Goal: Transaction & Acquisition: Obtain resource

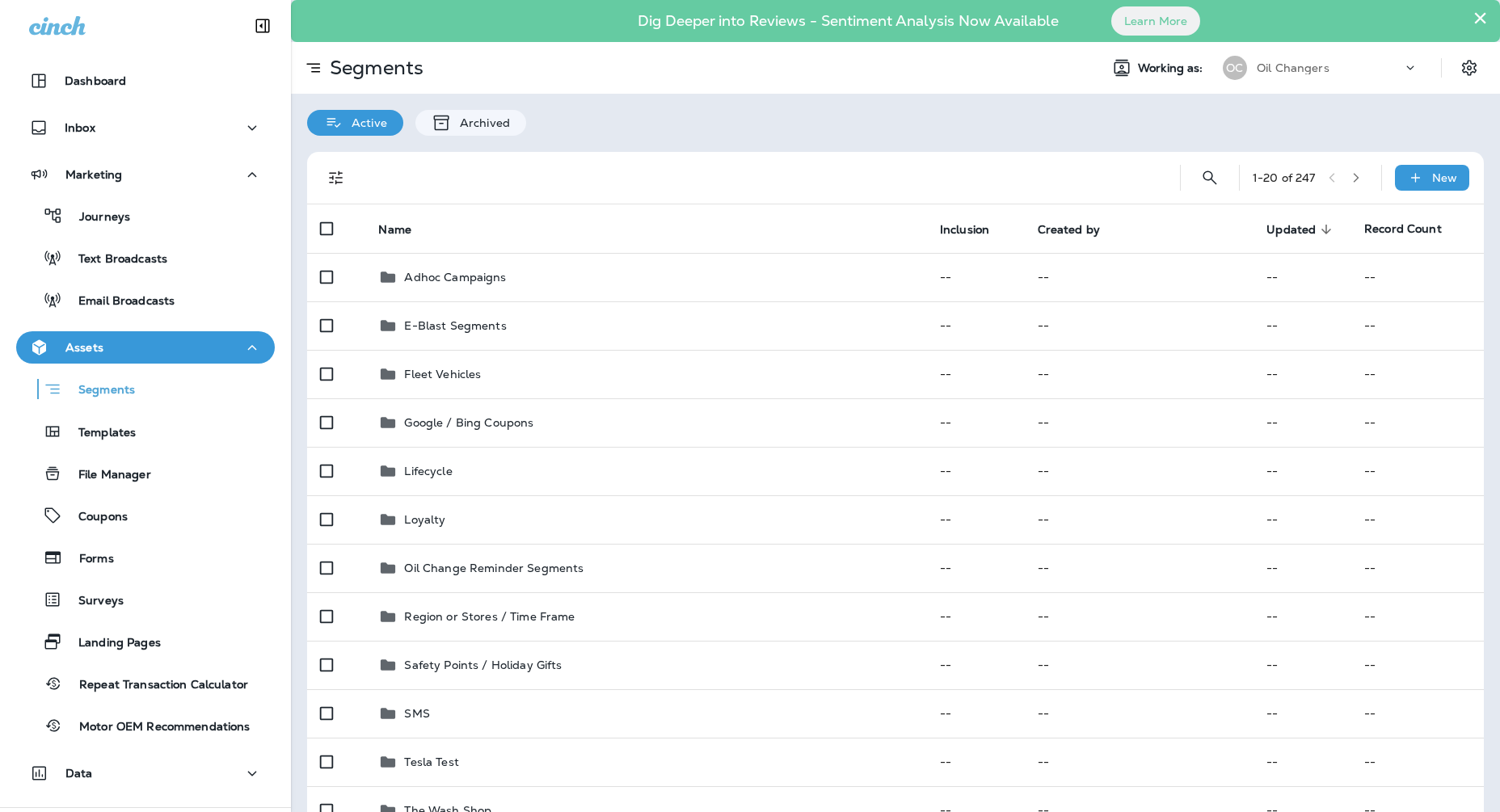
click at [857, 121] on div "Active Archived" at bounding box center [896, 114] width 1209 height 42
click at [1193, 179] on button "Search Segments" at bounding box center [1209, 177] width 32 height 32
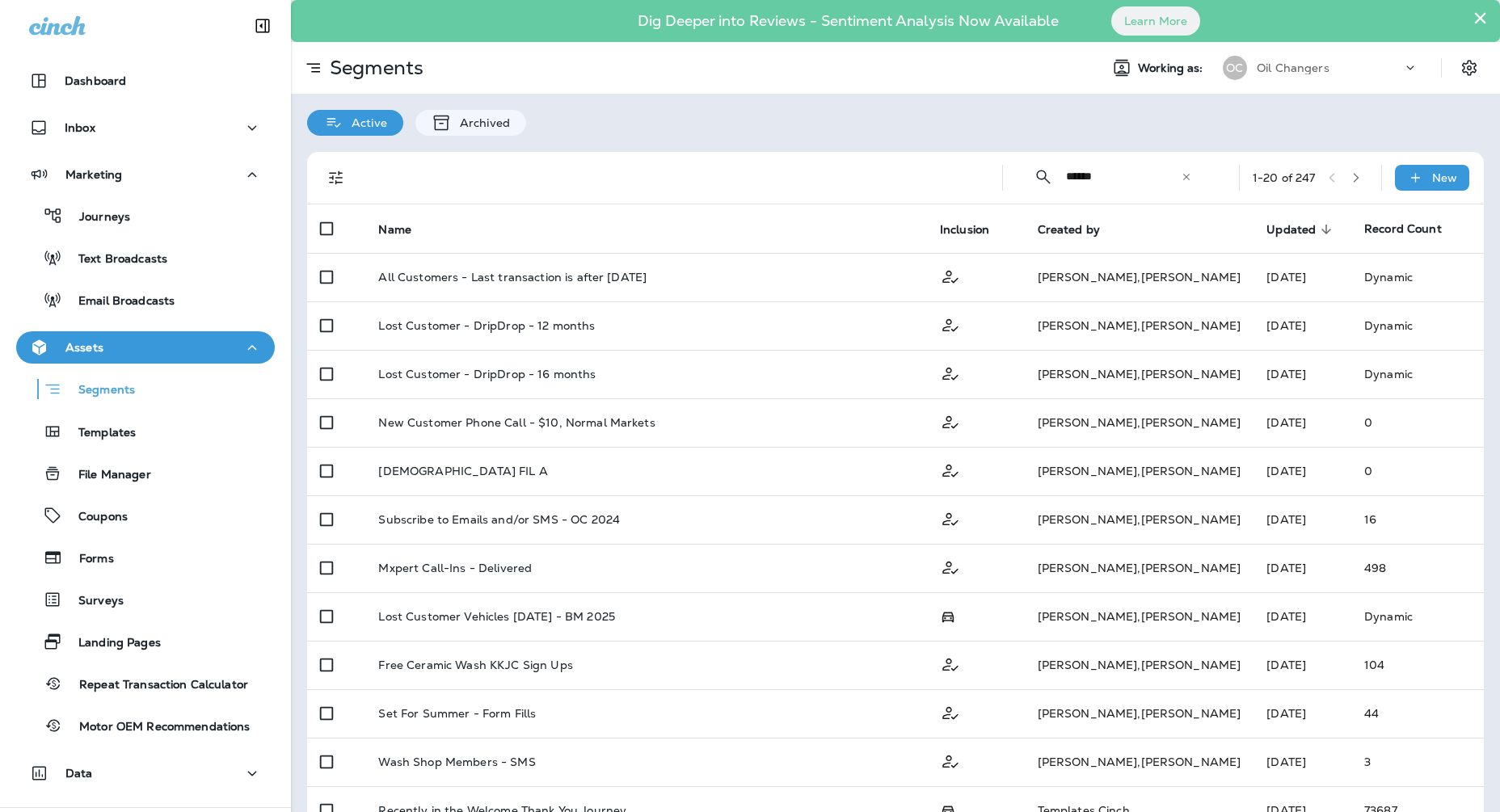
type input "******"
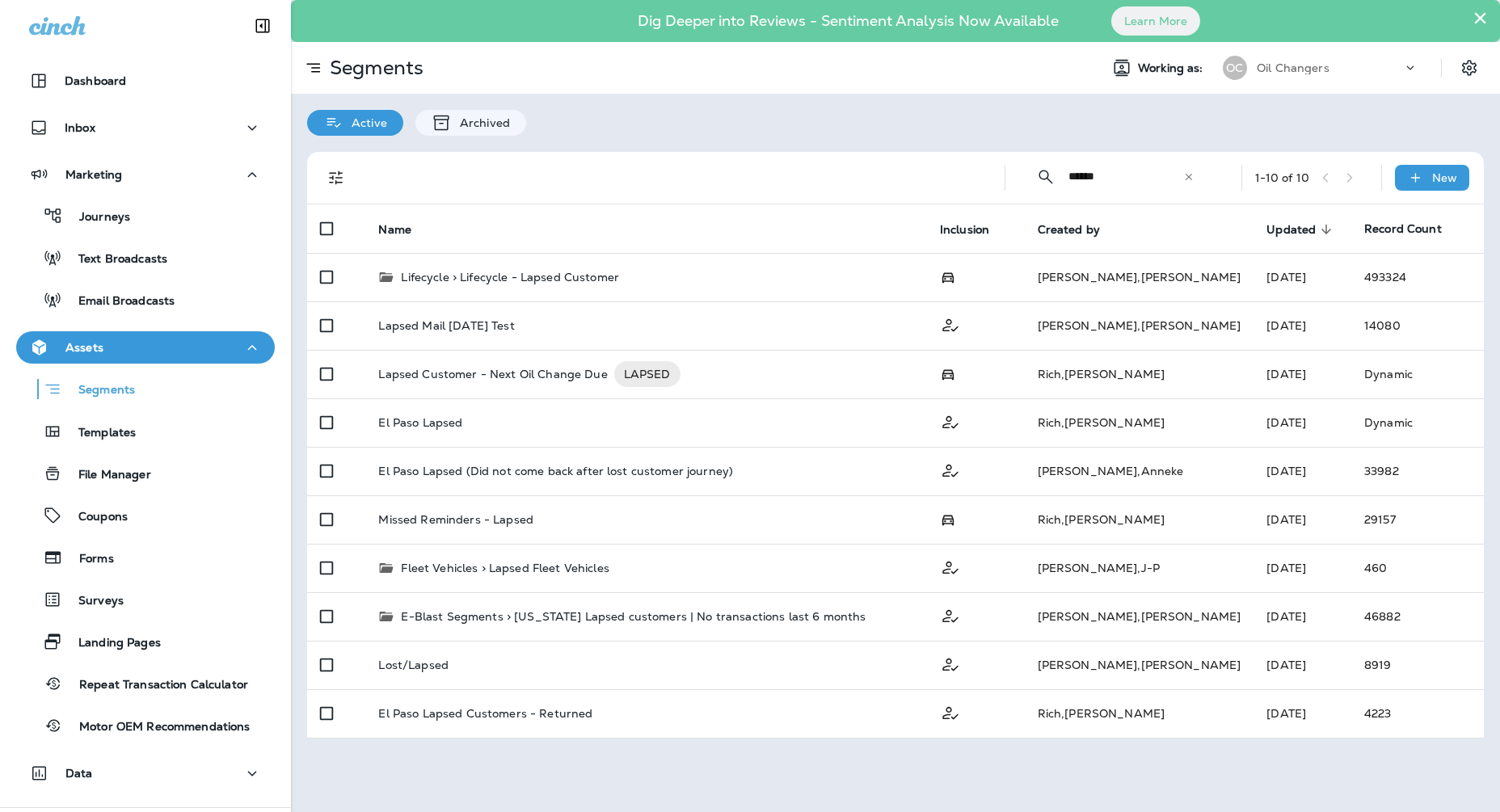
click at [891, 178] on div at bounding box center [672, 178] width 614 height 52
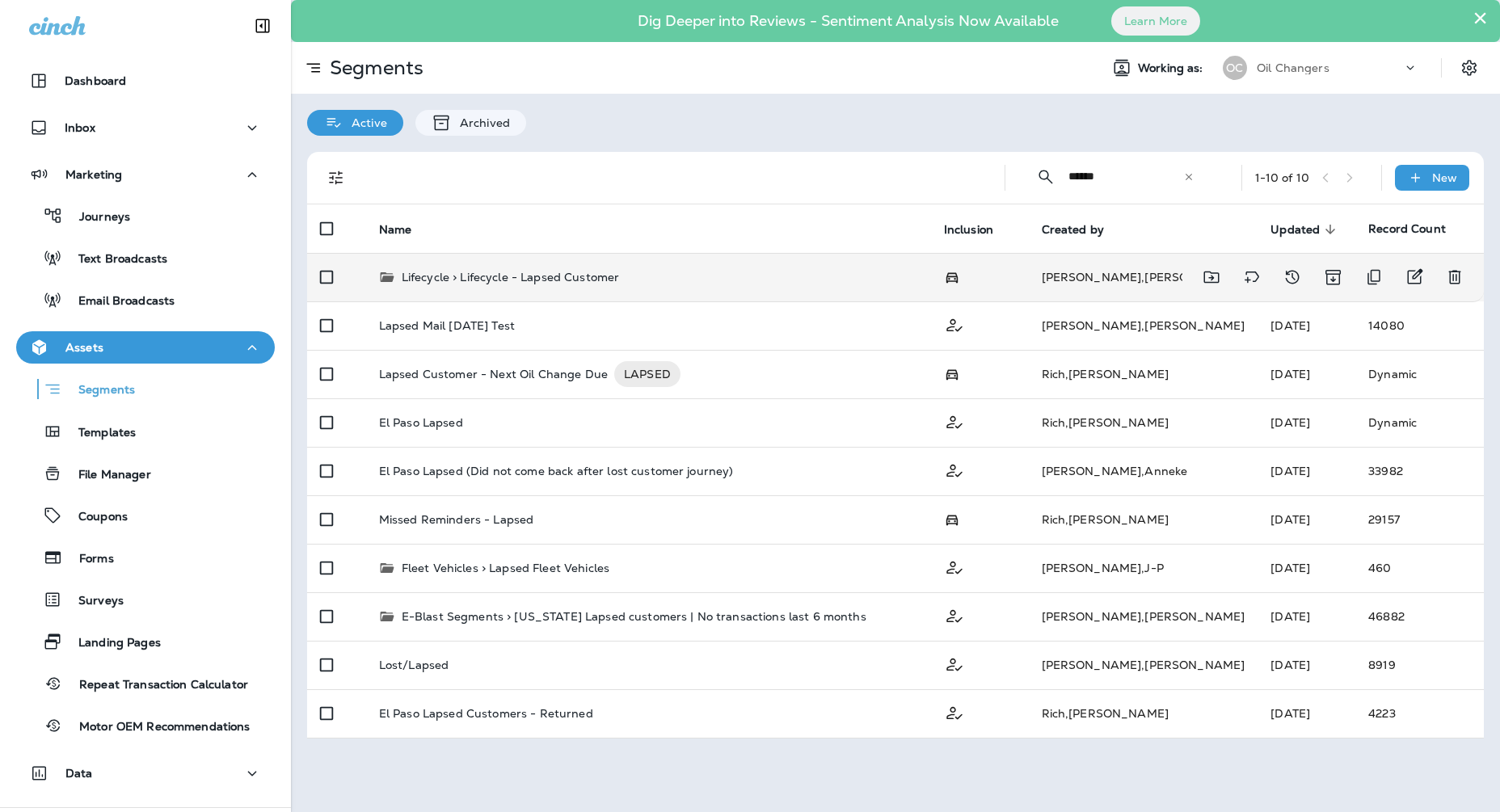
click at [872, 278] on div "Lifecycle > Lifecycle - Lapsed Customer" at bounding box center [648, 277] width 539 height 17
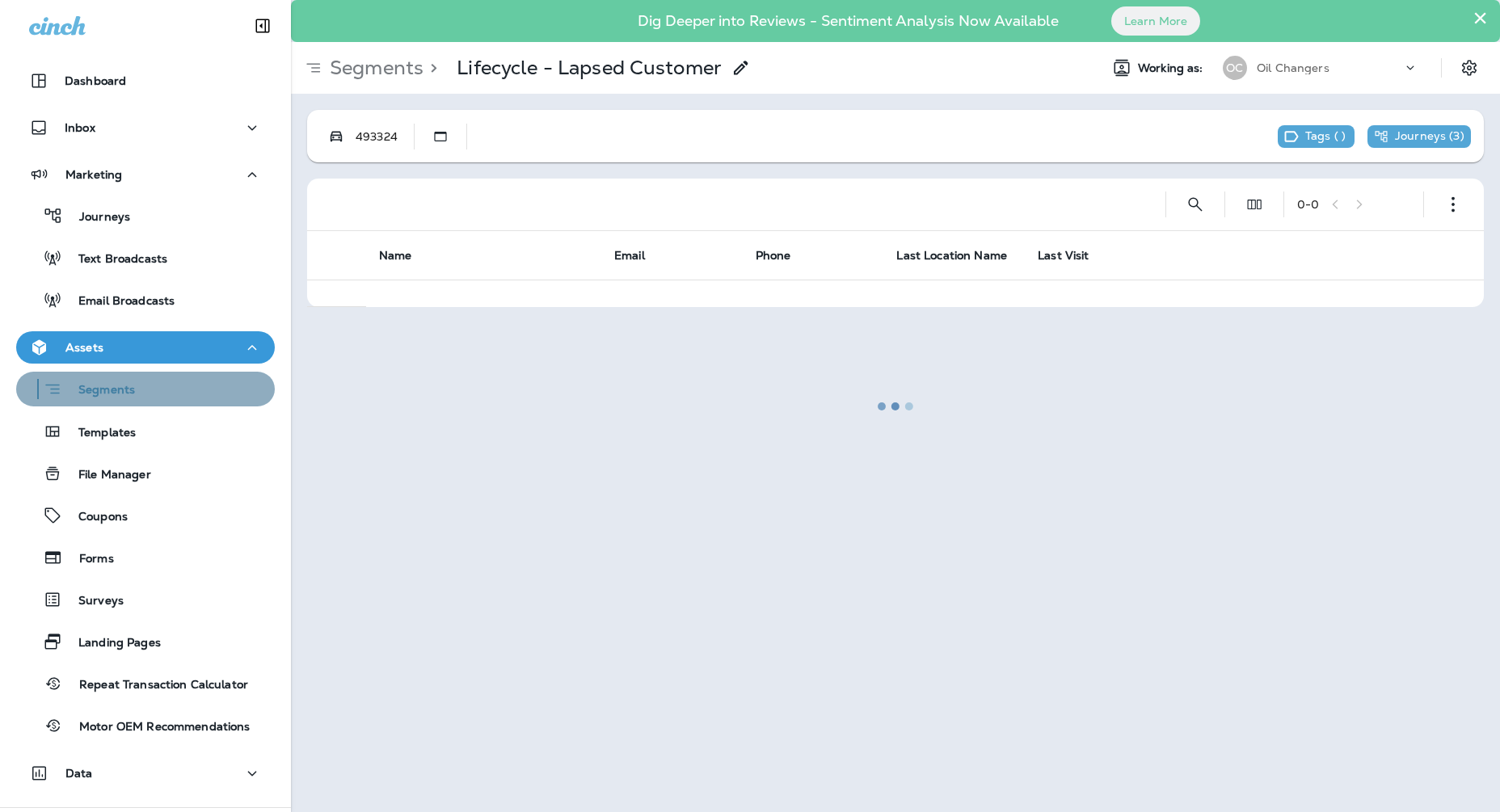
click at [172, 392] on div "Segments" at bounding box center [145, 389] width 246 height 25
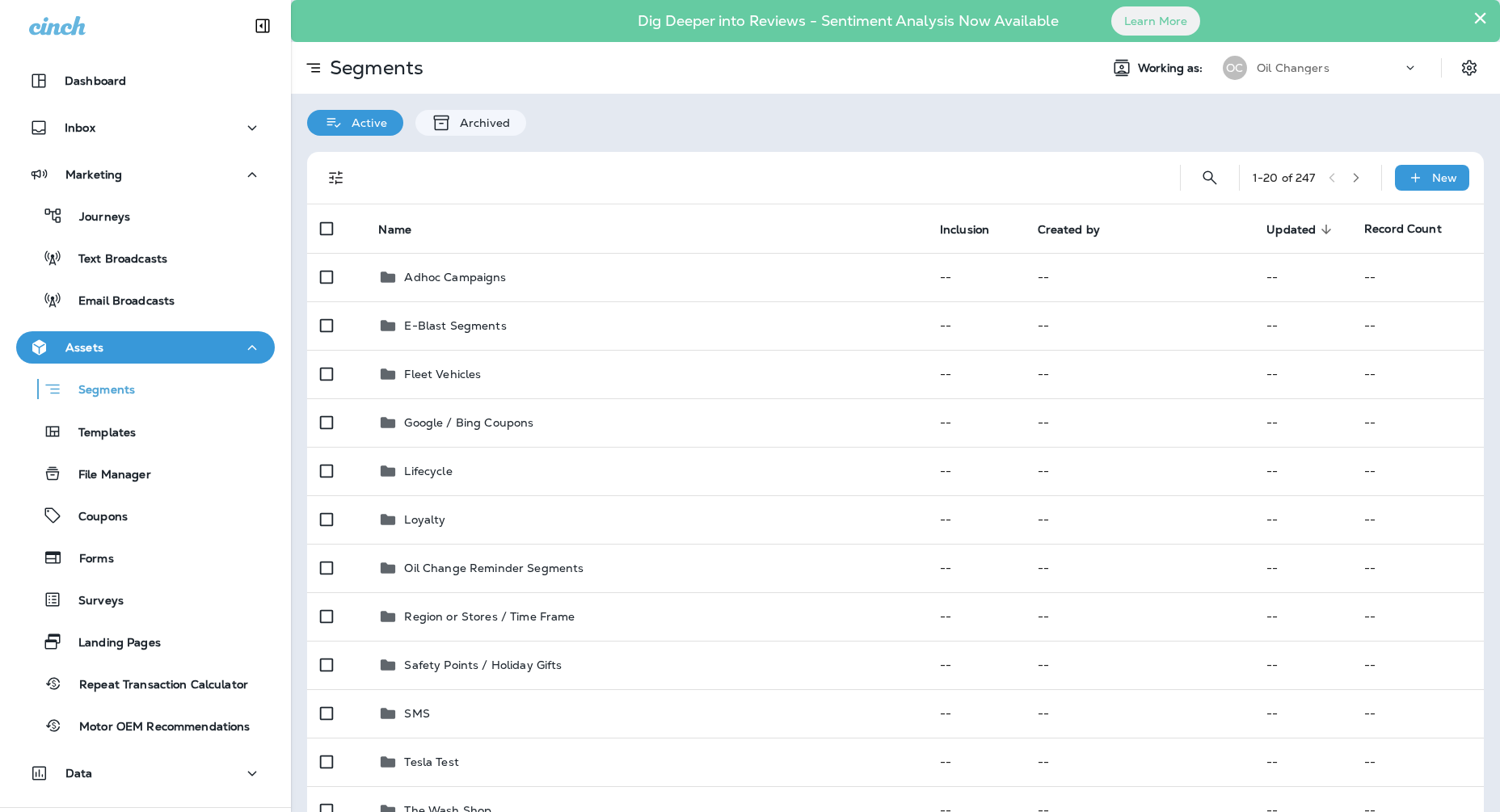
click at [1217, 128] on div "Active Archived" at bounding box center [896, 114] width 1209 height 42
click at [1209, 168] on icon "Search Segments" at bounding box center [1209, 177] width 19 height 19
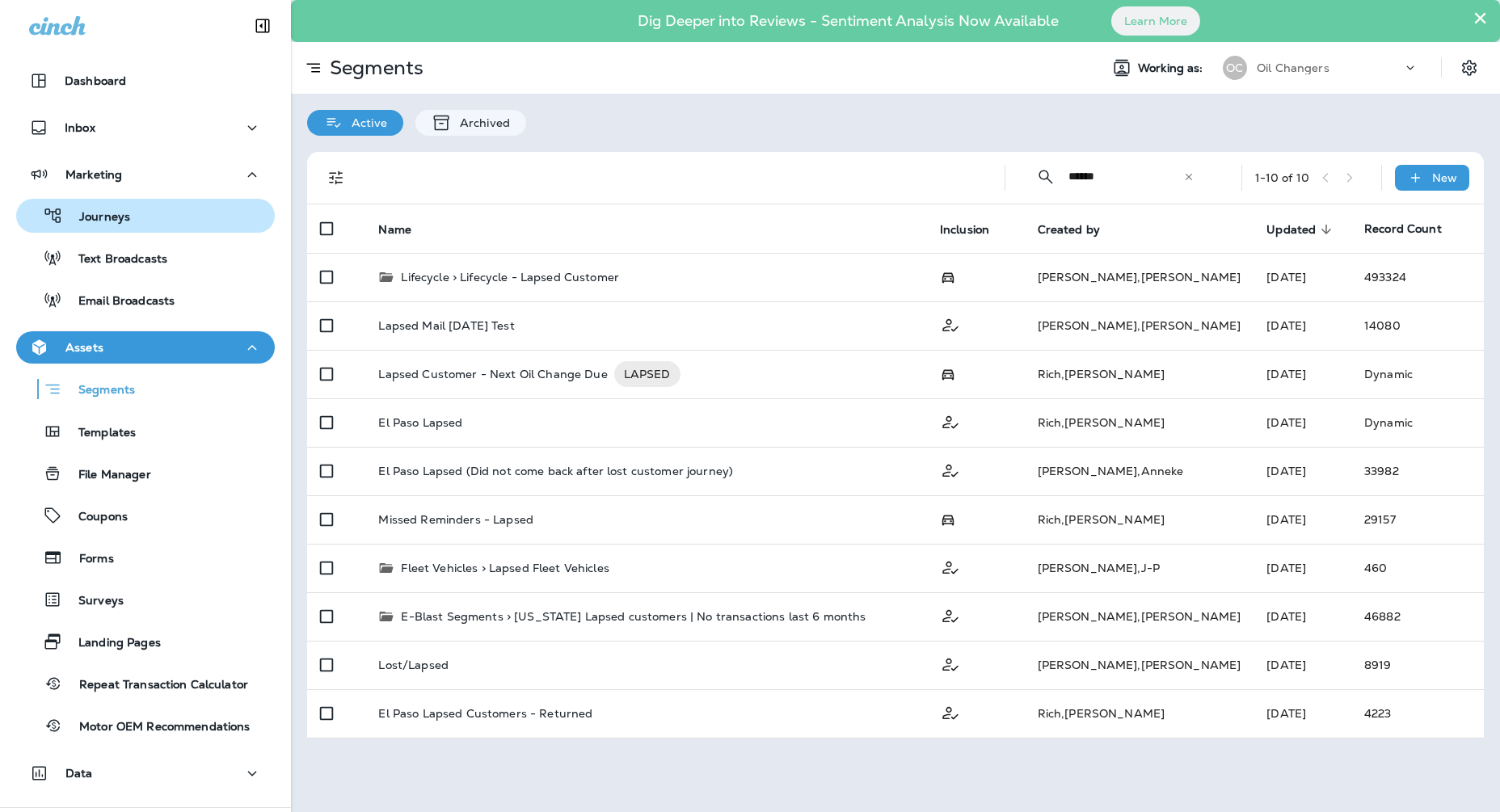
type input "******"
click at [159, 224] on div "Journeys" at bounding box center [145, 215] width 246 height 24
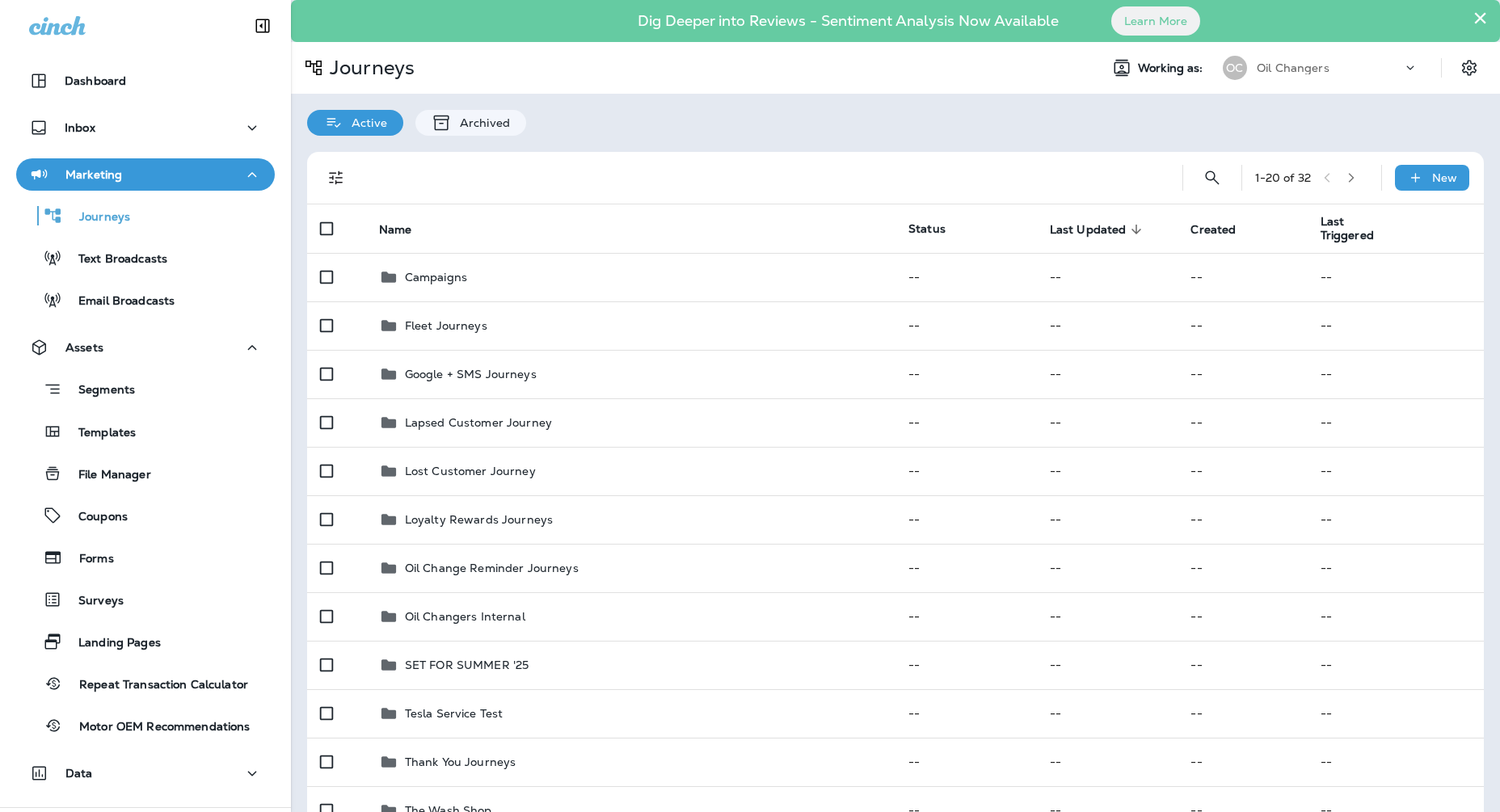
click at [1205, 134] on div "Active Archived" at bounding box center [896, 114] width 1209 height 42
click at [1205, 180] on icon "Search Journeys" at bounding box center [1211, 177] width 19 height 19
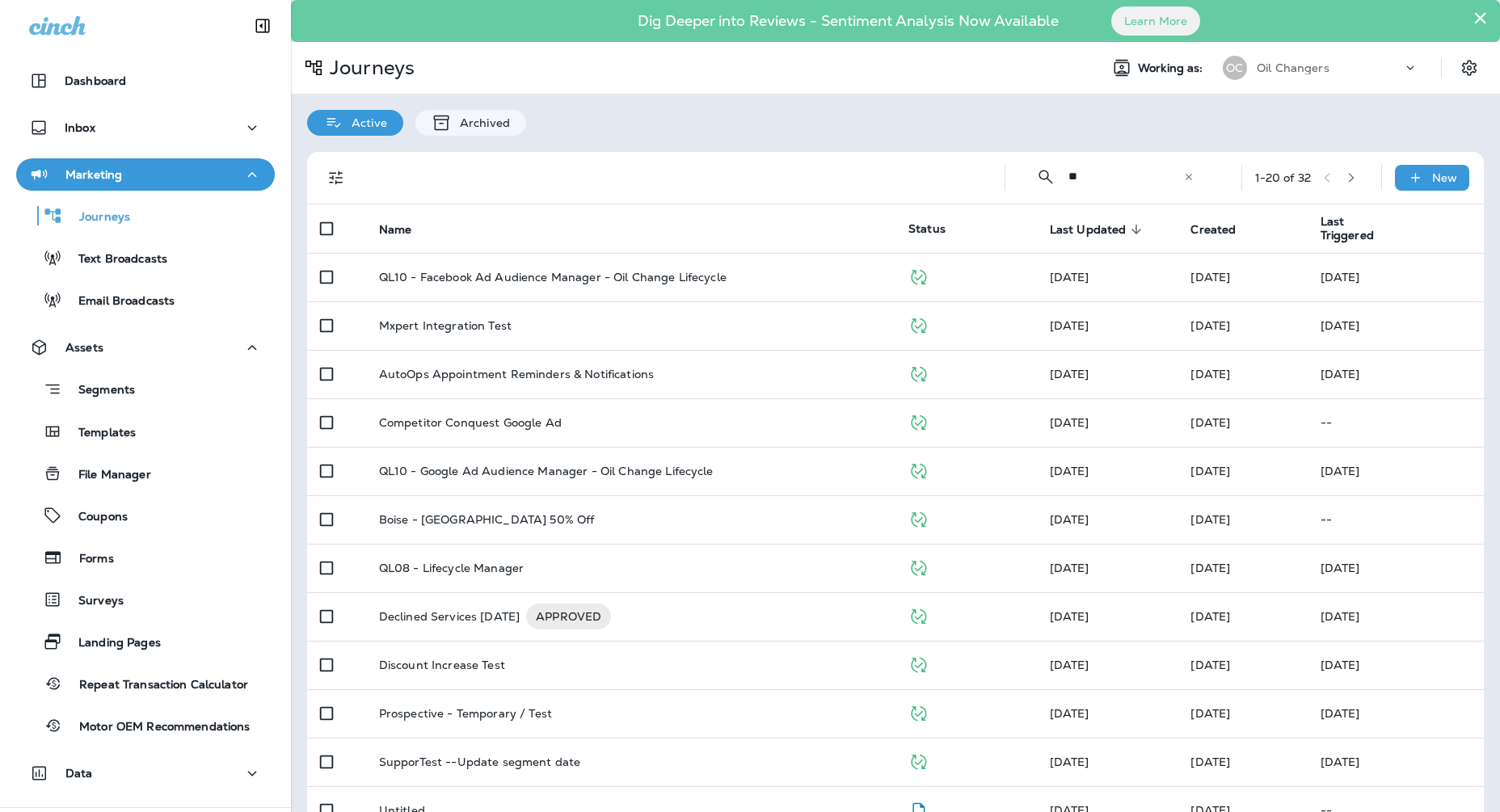
type input "*"
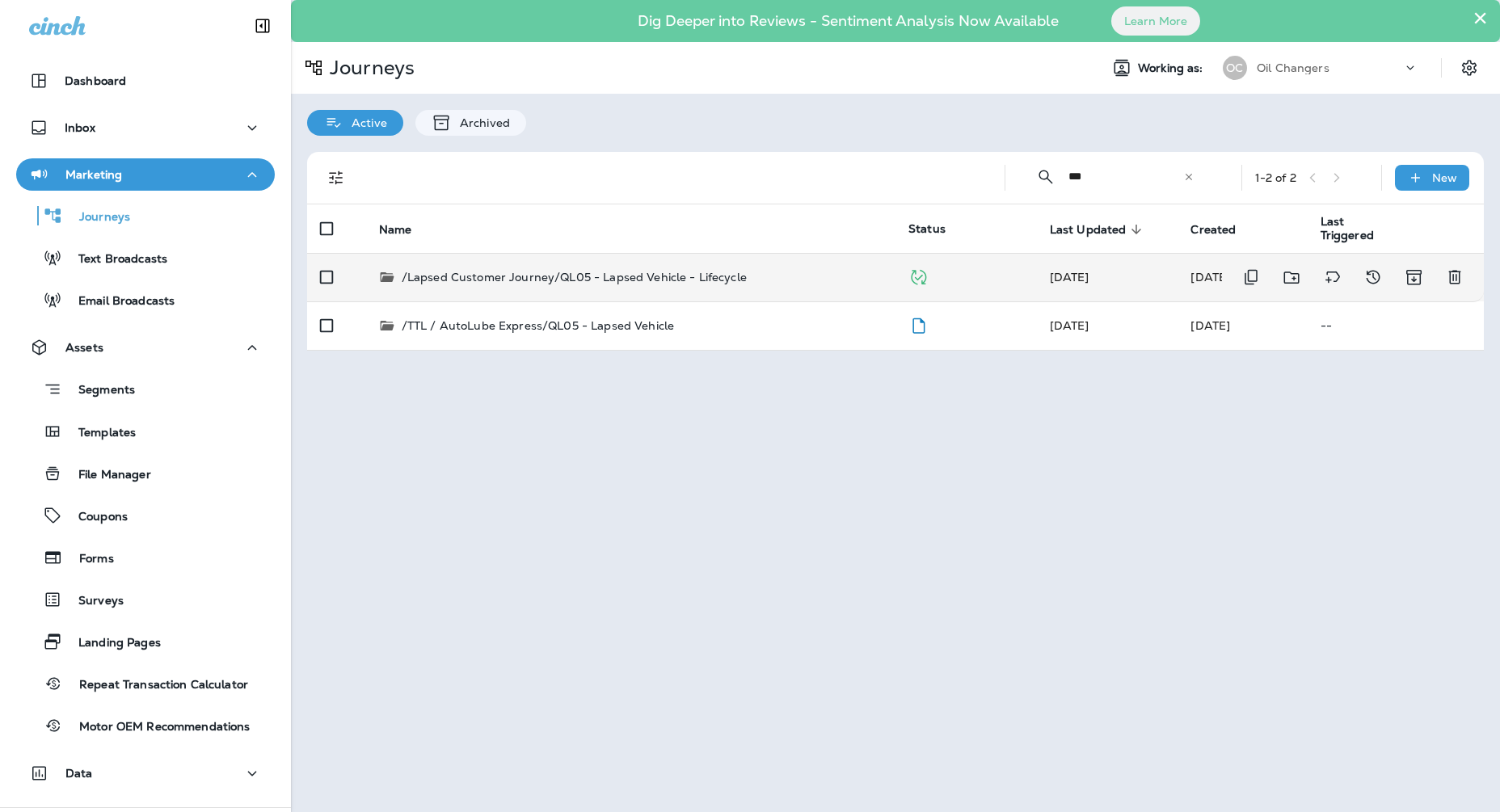
type input "***"
click at [757, 270] on div "/Lapsed Customer Journey/QL05 - Lapsed Vehicle - Lifecycle" at bounding box center [630, 277] width 504 height 17
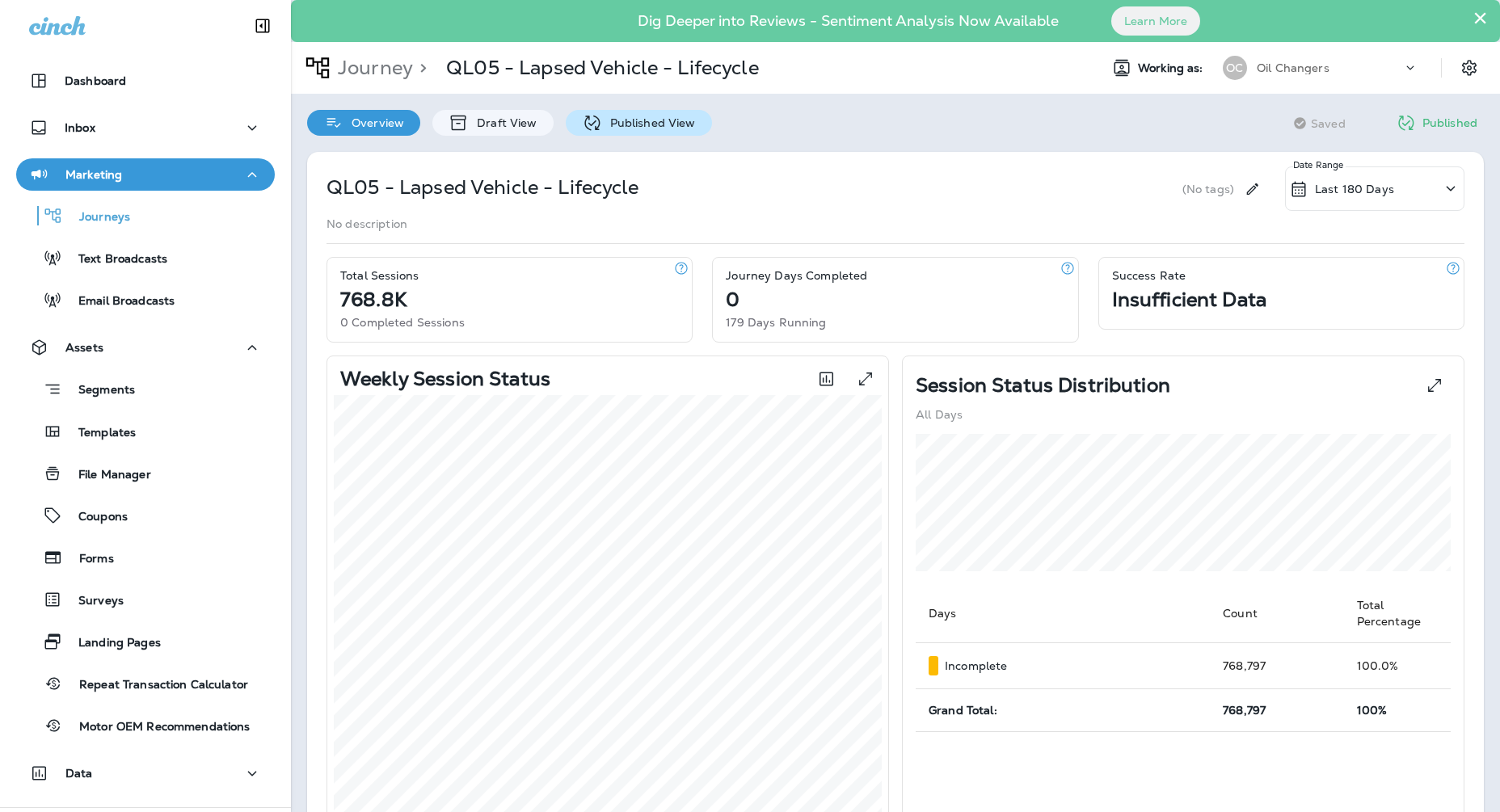
click at [679, 131] on div "Published View" at bounding box center [638, 122] width 146 height 26
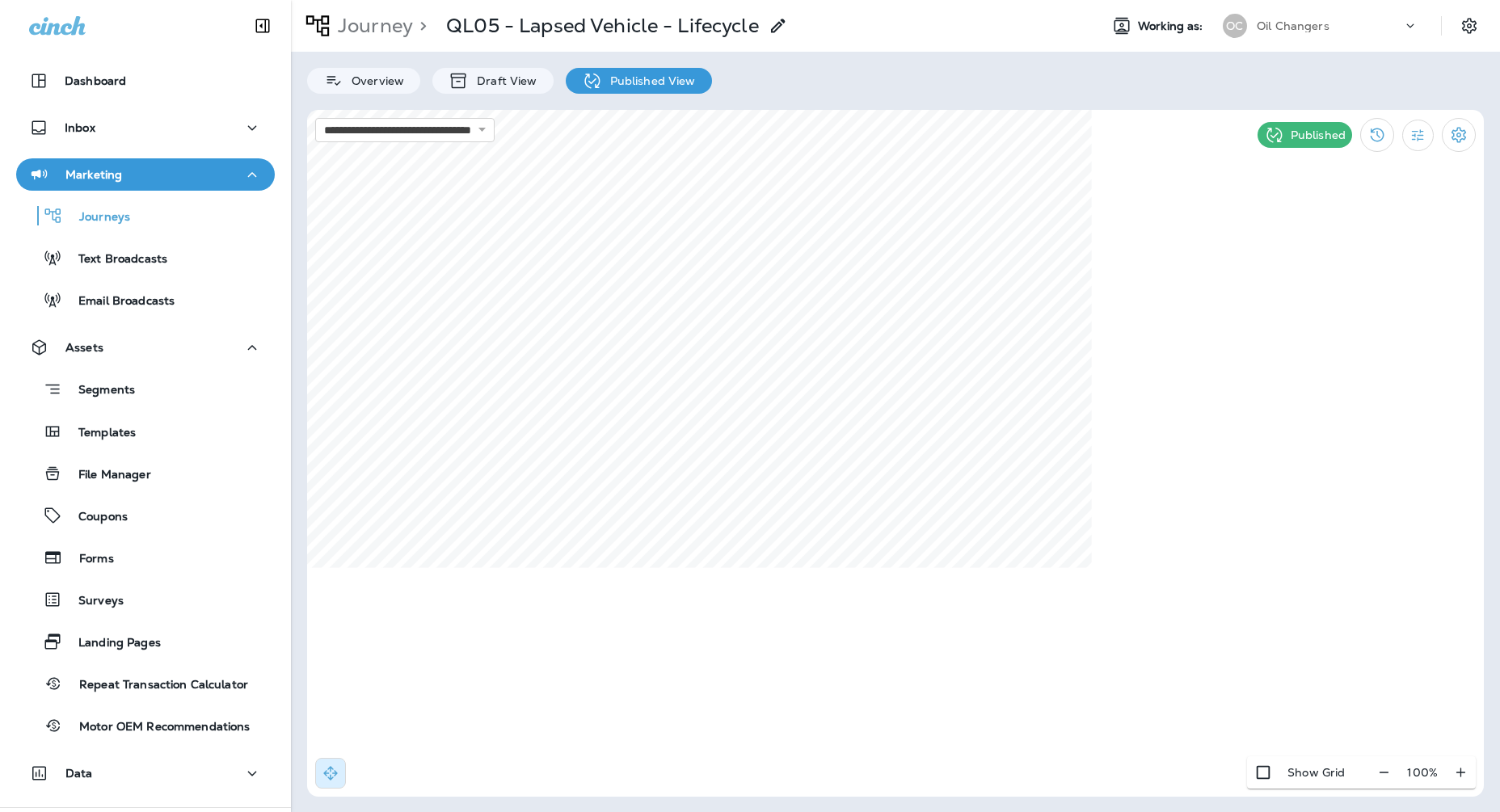
click at [634, 70] on div "Published View" at bounding box center [638, 80] width 146 height 26
click at [1383, 773] on icon "button" at bounding box center [1383, 772] width 17 height 17
click at [1383, 773] on icon "button" at bounding box center [1390, 772] width 17 height 17
click at [214, 486] on div "**********" at bounding box center [750, 406] width 1500 height 812
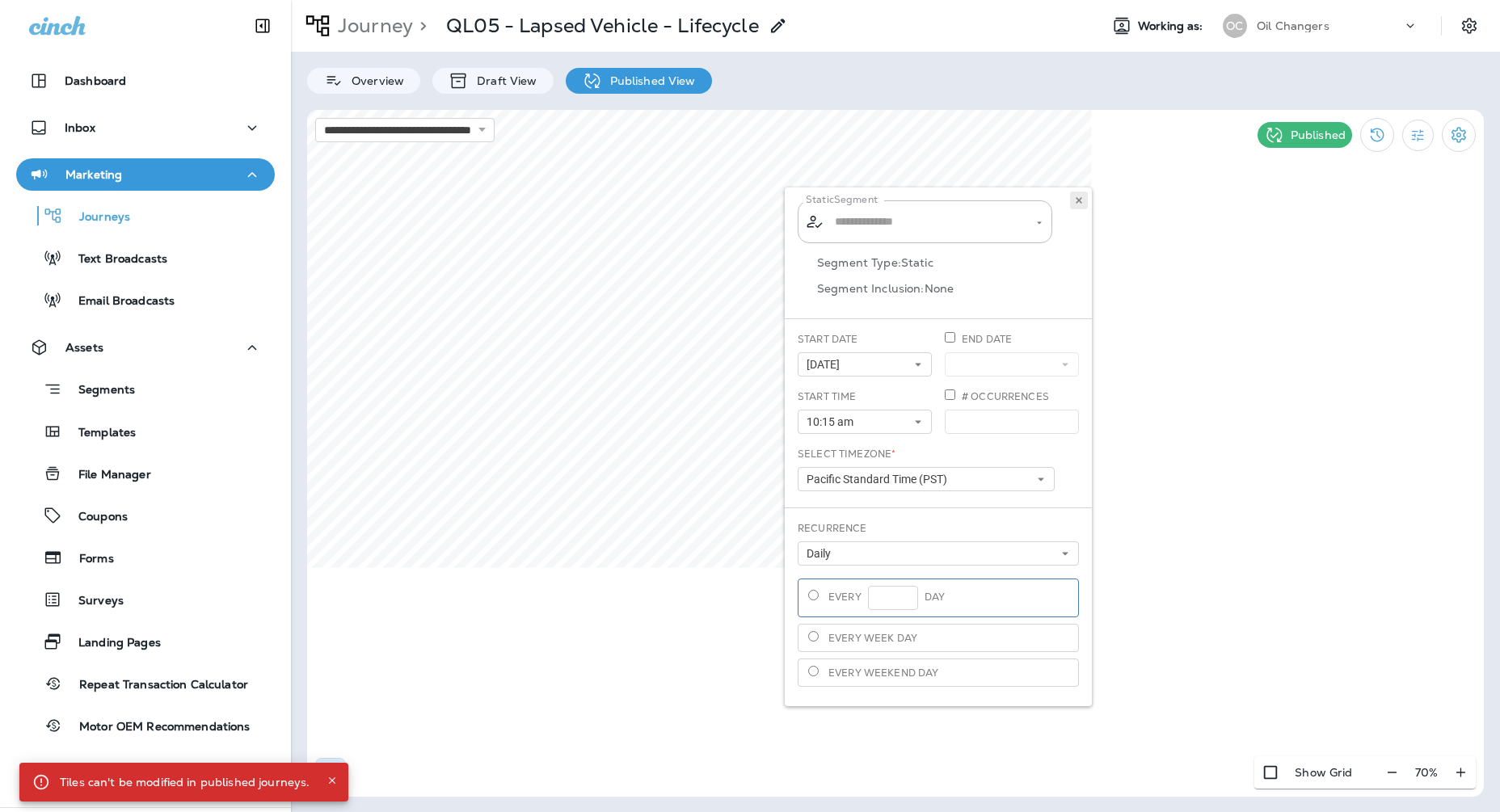
type input "**********"
click at [1077, 205] on icon at bounding box center [1079, 200] width 10 height 10
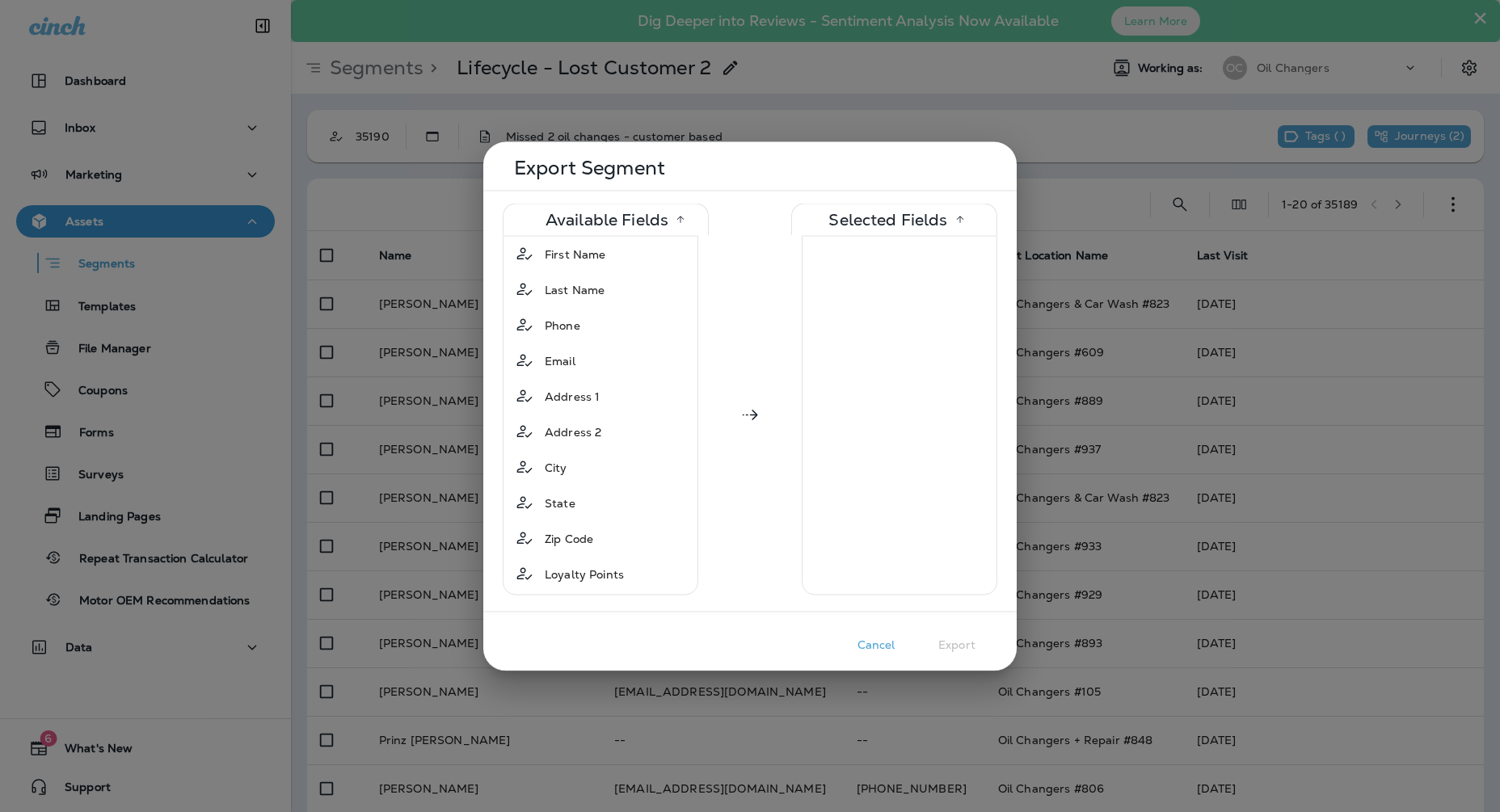
click at [739, 98] on div at bounding box center [750, 406] width 1500 height 812
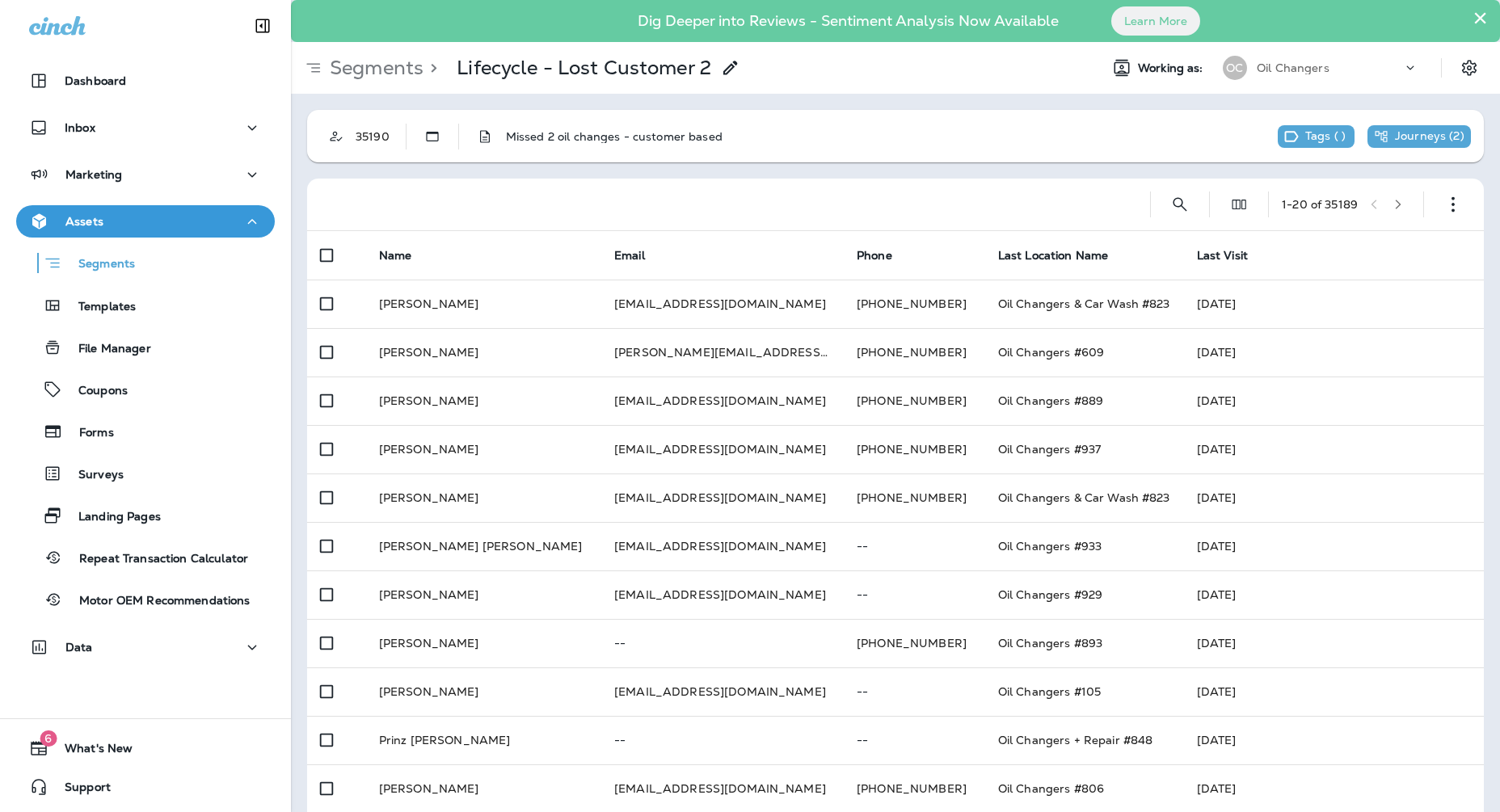
click at [736, 203] on div at bounding box center [722, 204] width 804 height 52
click at [125, 260] on p "Segments" at bounding box center [98, 265] width 73 height 17
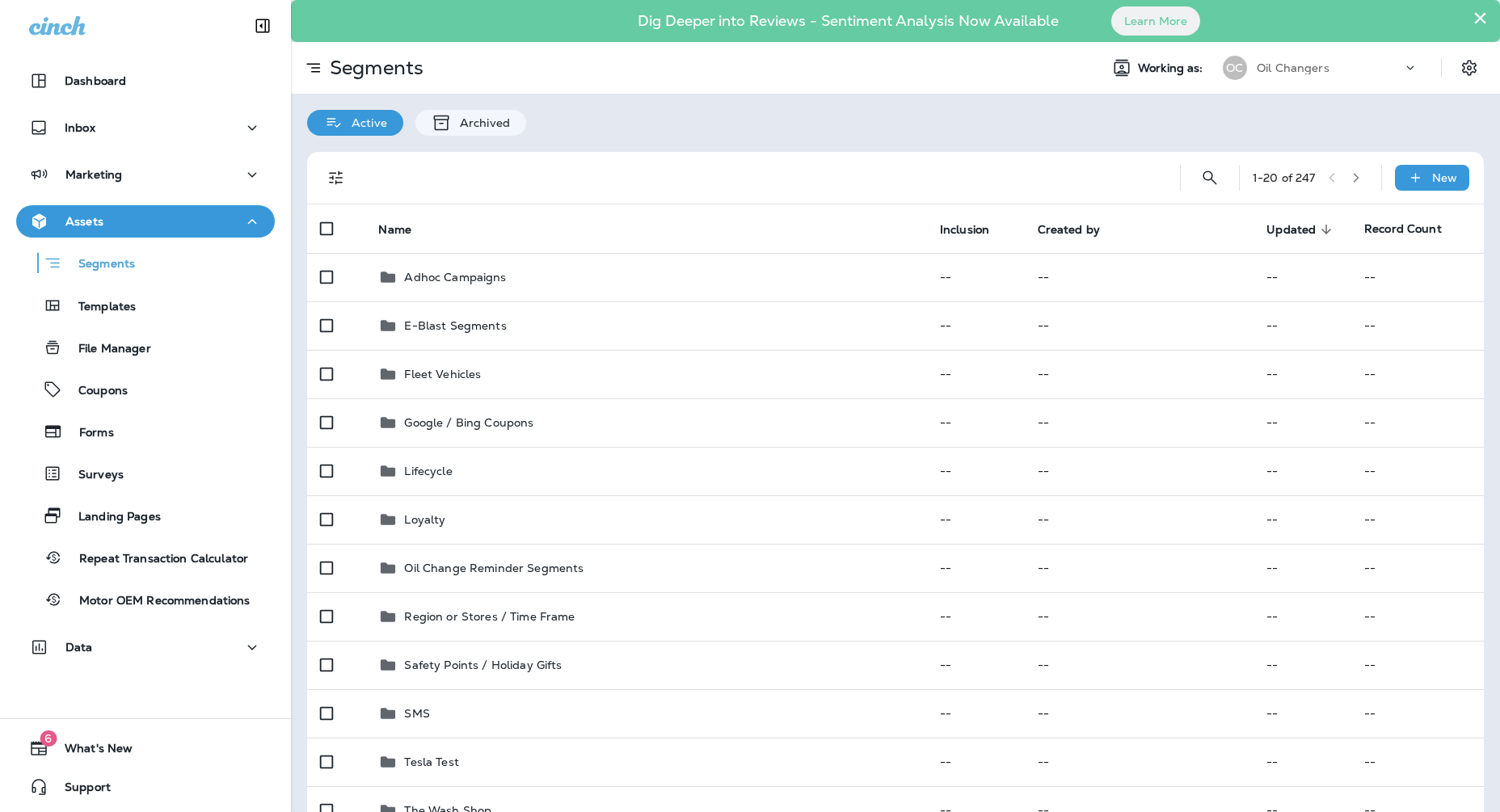
click at [1207, 134] on div "Active Archived" at bounding box center [896, 114] width 1209 height 42
click at [1207, 198] on div "1 - 20 of 247 New" at bounding box center [898, 178] width 1157 height 52
click at [1207, 187] on icon "Search Segments" at bounding box center [1209, 177] width 19 height 19
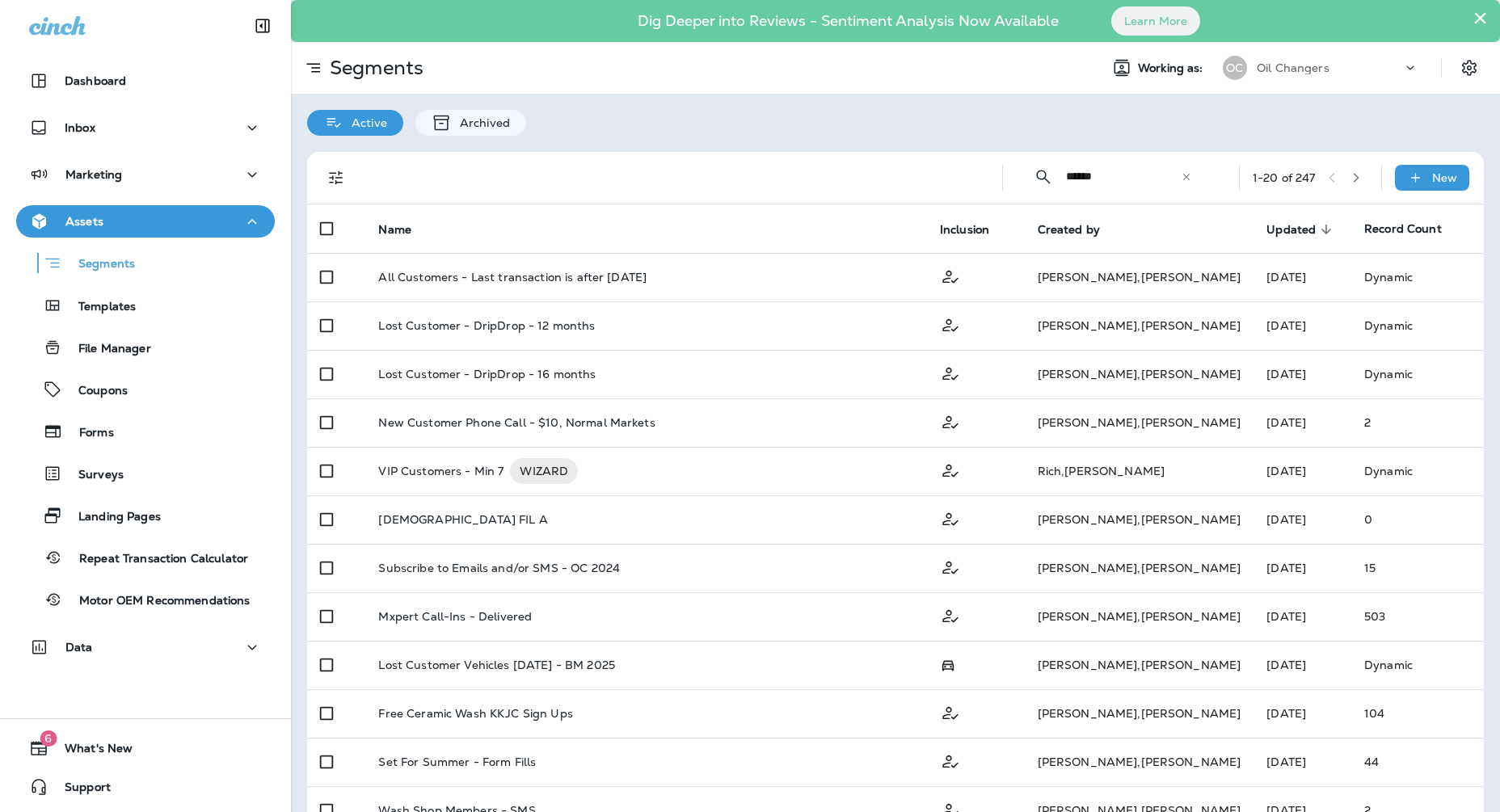
type input "******"
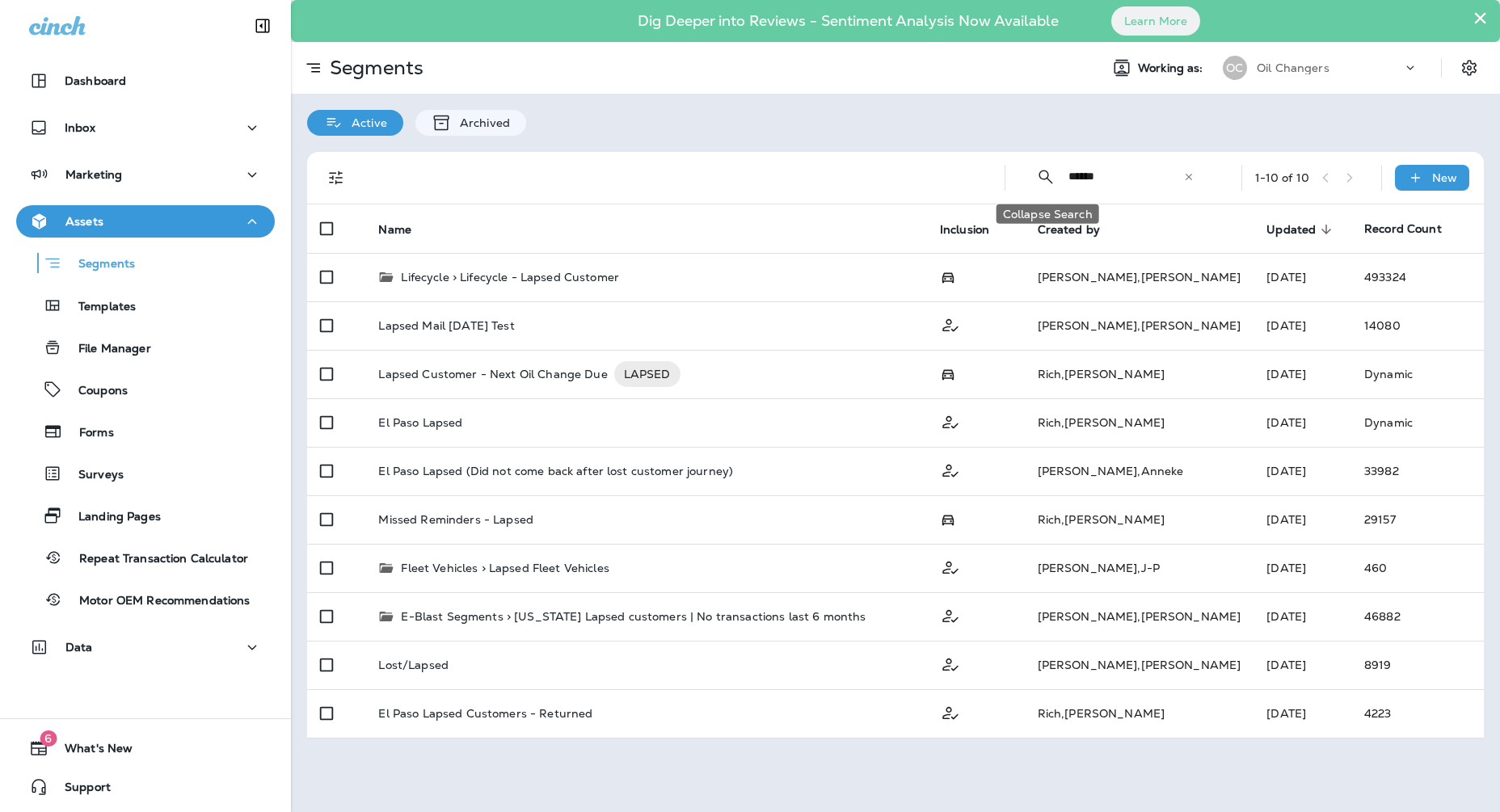
drag, startPoint x: 1052, startPoint y: 189, endPoint x: 1026, endPoint y: 198, distance: 27.5
click at [1026, 198] on div "Collapse Search" at bounding box center [1048, 209] width 106 height 32
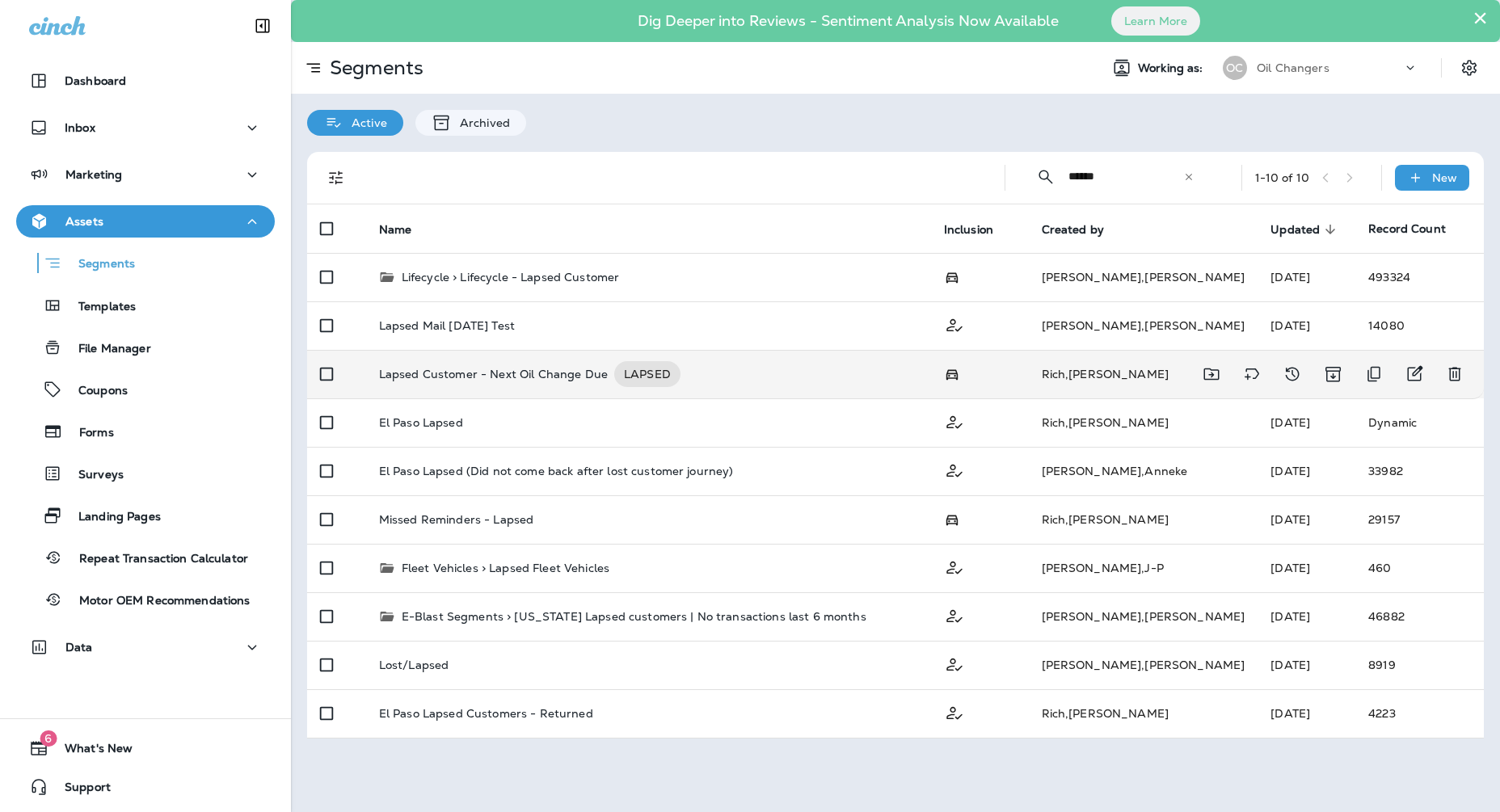
click at [1010, 372] on td at bounding box center [980, 374] width 98 height 49
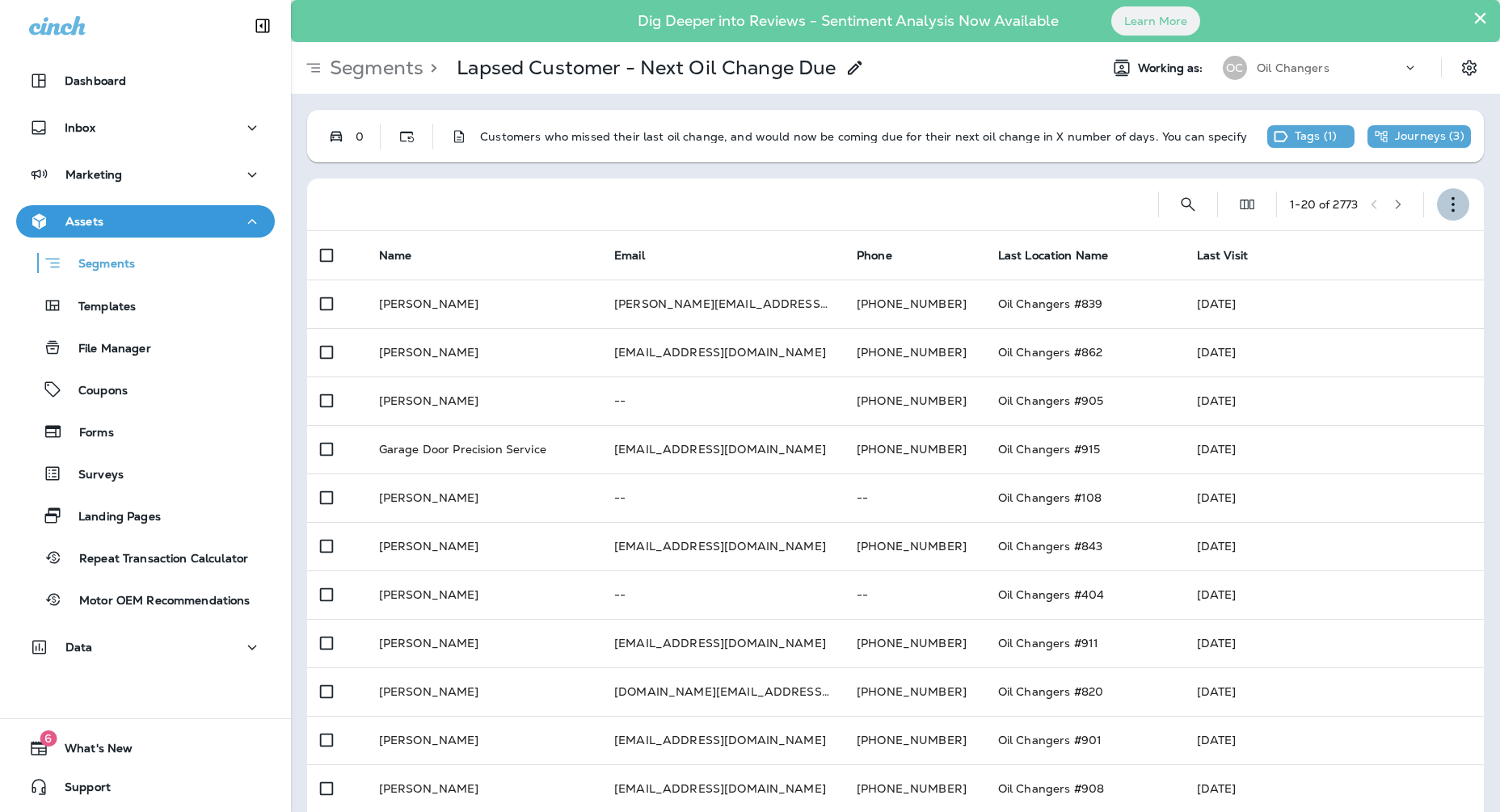
click at [1455, 201] on icon "button" at bounding box center [1453, 204] width 17 height 17
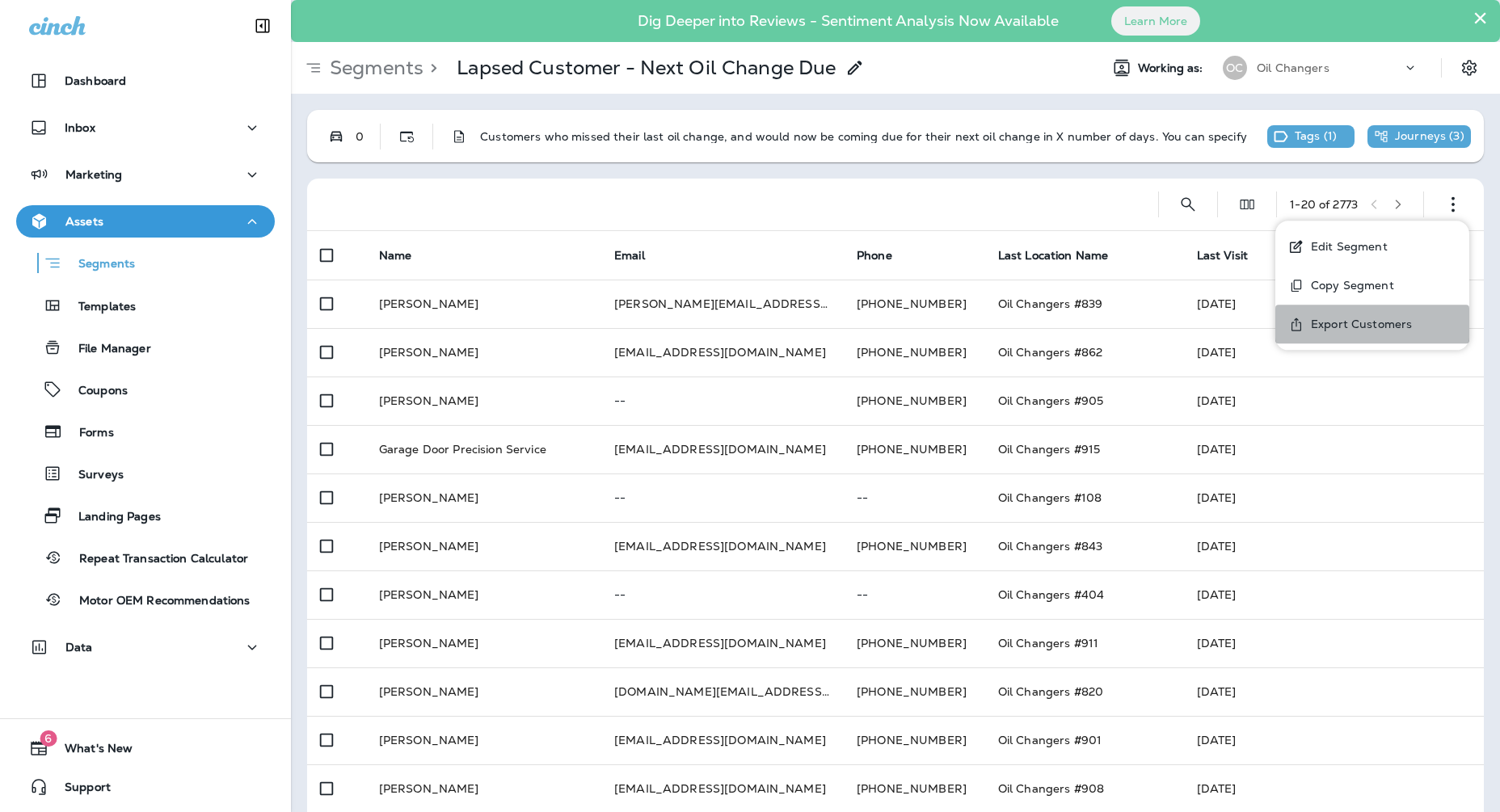
click at [1378, 327] on p "Export Customers" at bounding box center [1358, 324] width 107 height 13
click at [1482, 27] on button "×" at bounding box center [1479, 17] width 16 height 26
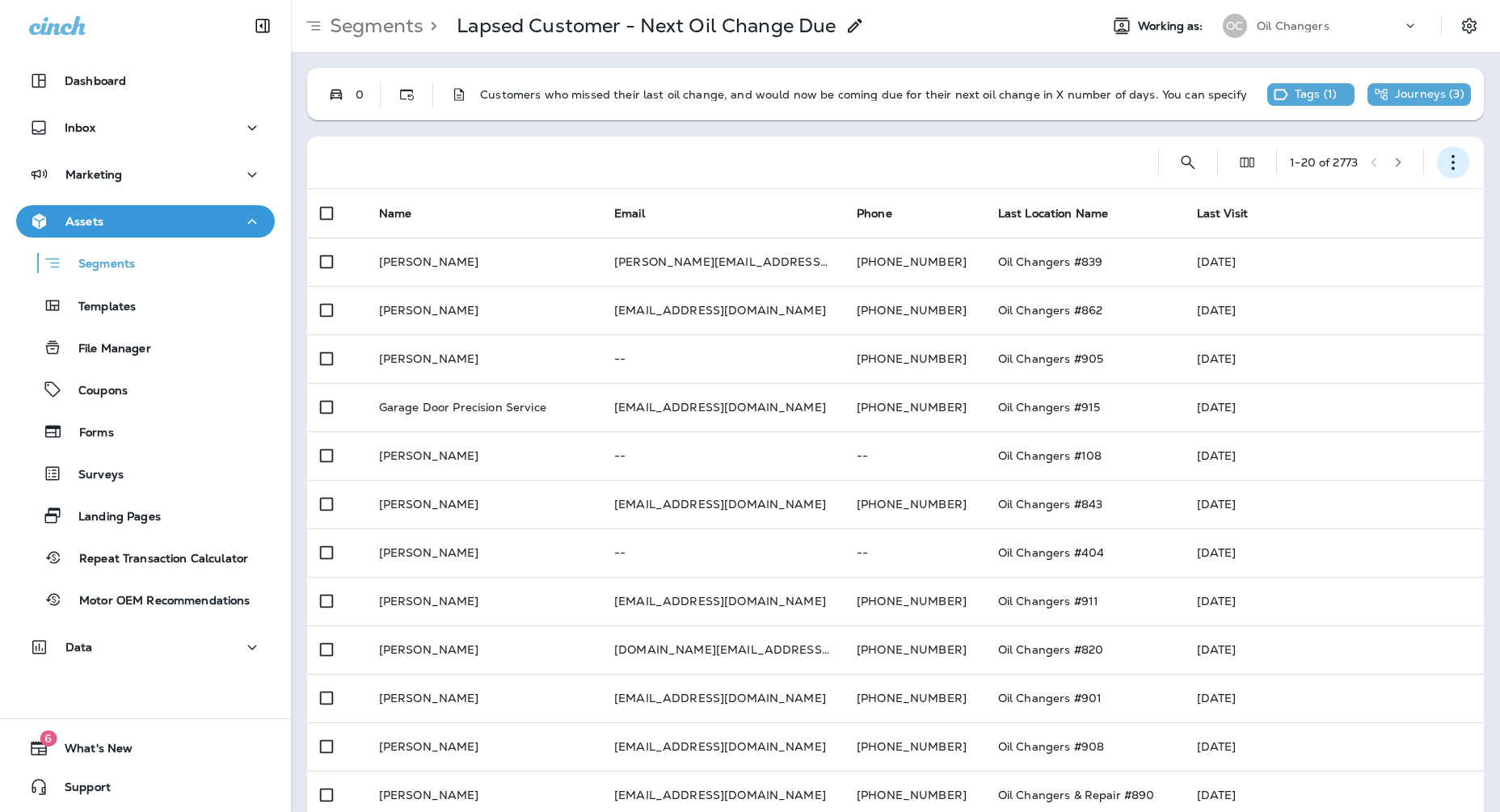
click at [1459, 157] on icon "button" at bounding box center [1453, 163] width 17 height 17
click at [1344, 289] on p "Export Customers" at bounding box center [1358, 282] width 107 height 13
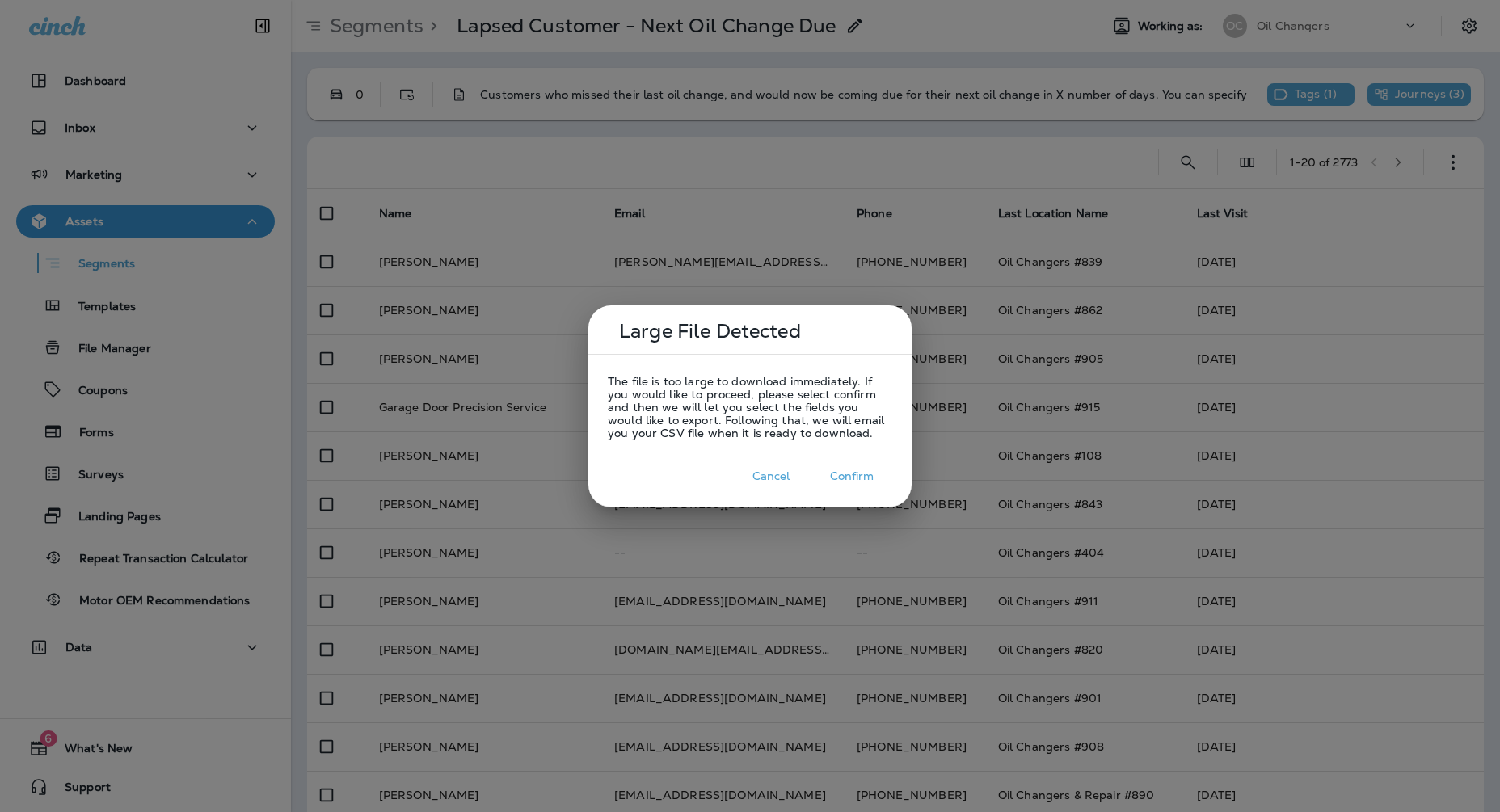
click at [854, 476] on button "Confirm" at bounding box center [852, 476] width 81 height 25
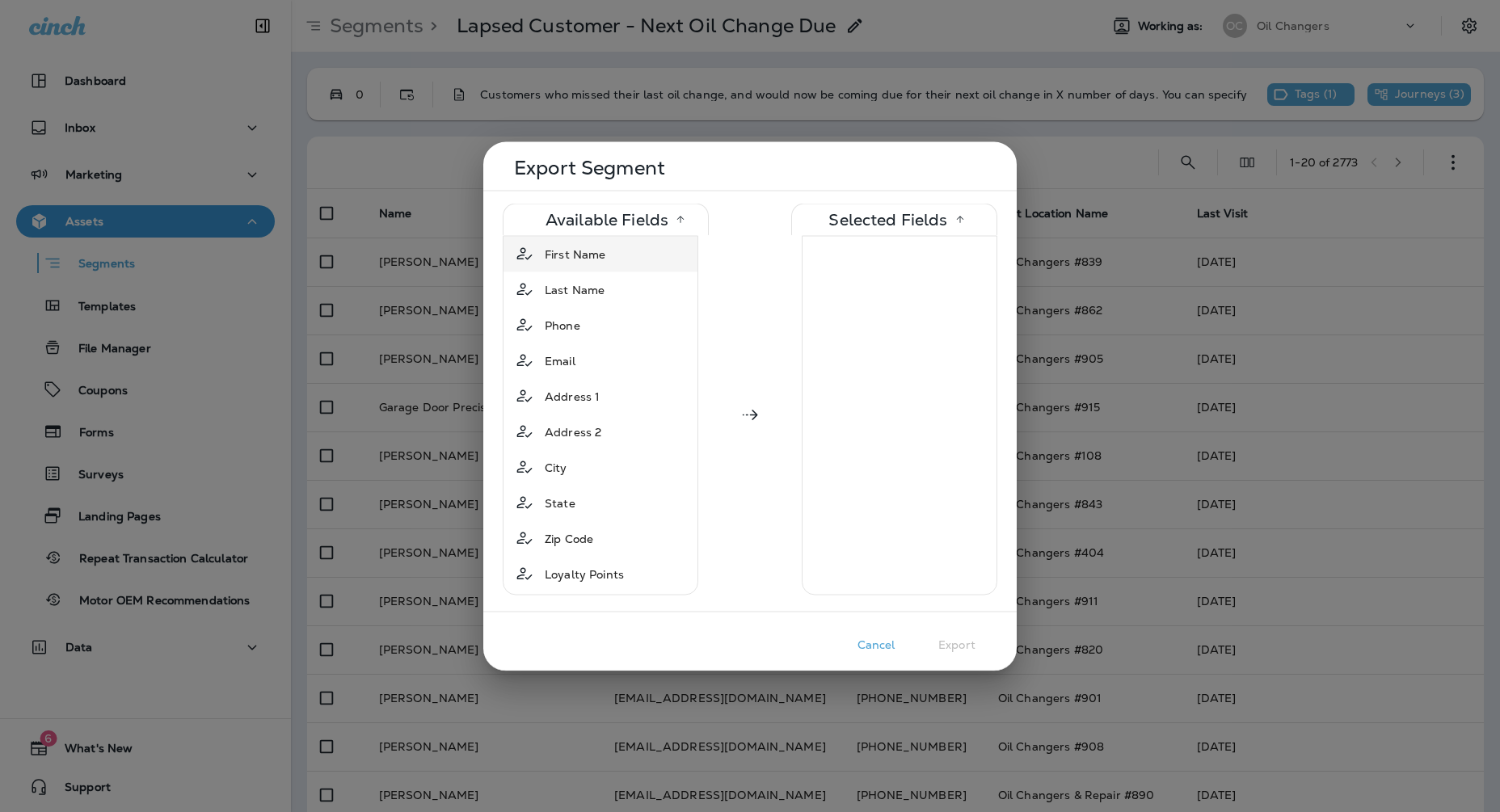
click at [633, 253] on div "First Name" at bounding box center [600, 253] width 188 height 29
click at [633, 275] on div "Last Name" at bounding box center [600, 289] width 188 height 29
click at [633, 253] on div "Phone" at bounding box center [600, 253] width 188 height 29
click at [633, 253] on div "Email" at bounding box center [600, 253] width 188 height 29
click at [633, 253] on div "Address 1" at bounding box center [600, 253] width 188 height 29
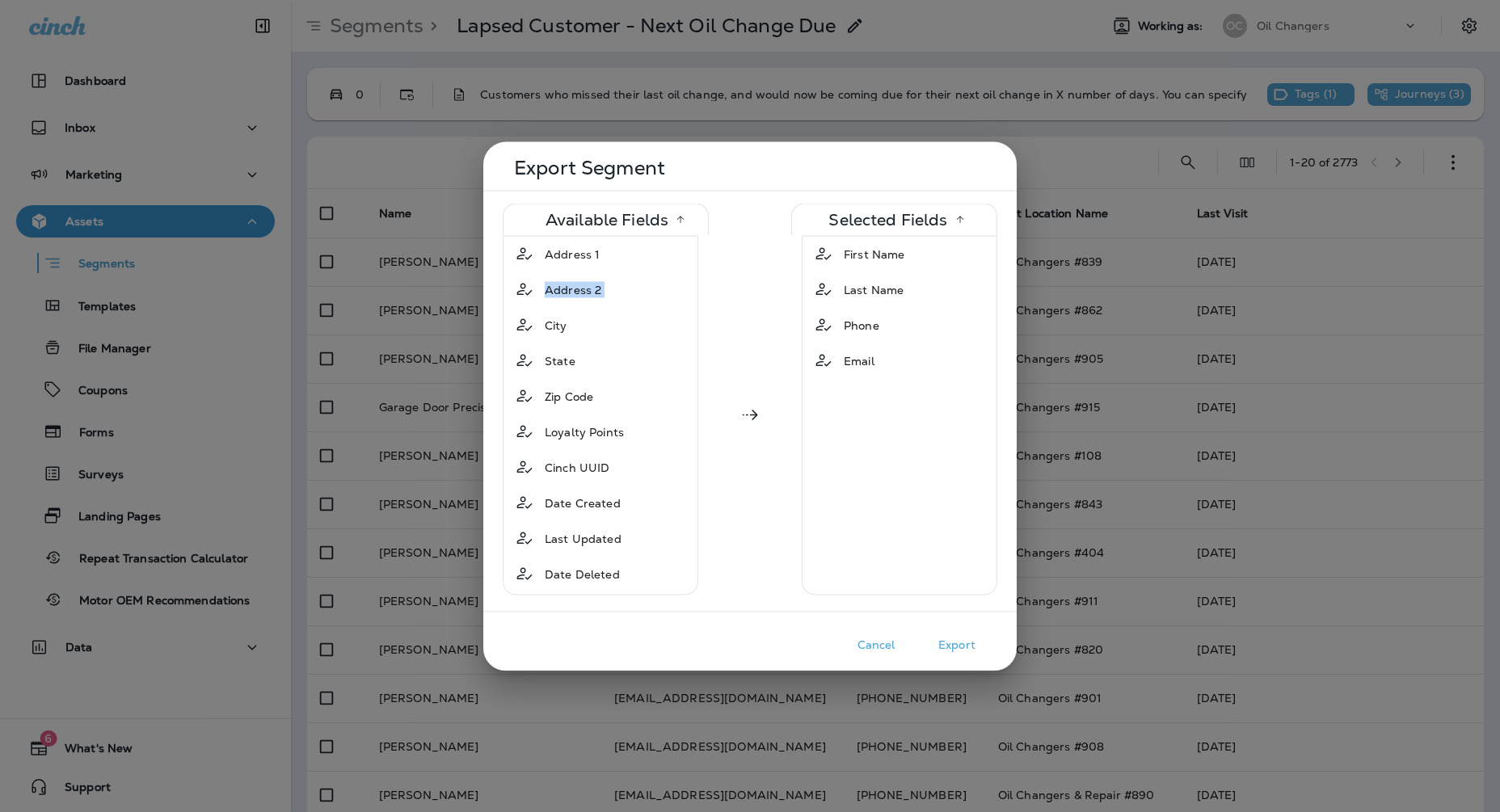
click at [633, 275] on div "Address 2" at bounding box center [600, 289] width 188 height 29
click at [633, 253] on div "City" at bounding box center [600, 253] width 188 height 29
click at [633, 253] on div "State" at bounding box center [600, 253] width 188 height 29
click at [633, 253] on div "Zip Code" at bounding box center [600, 253] width 188 height 29
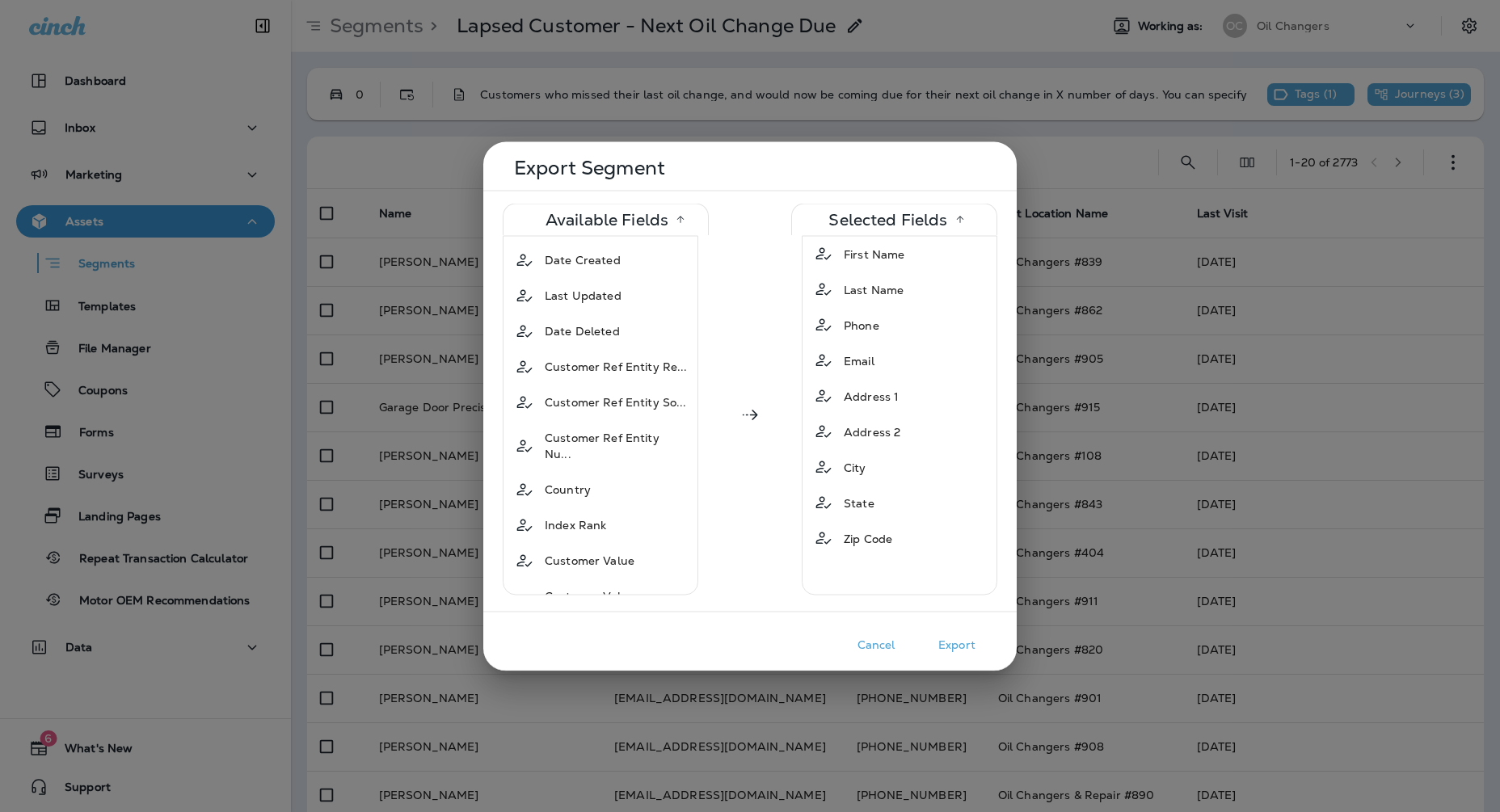
scroll to position [1671, 0]
click at [654, 472] on div "Country" at bounding box center [600, 484] width 188 height 29
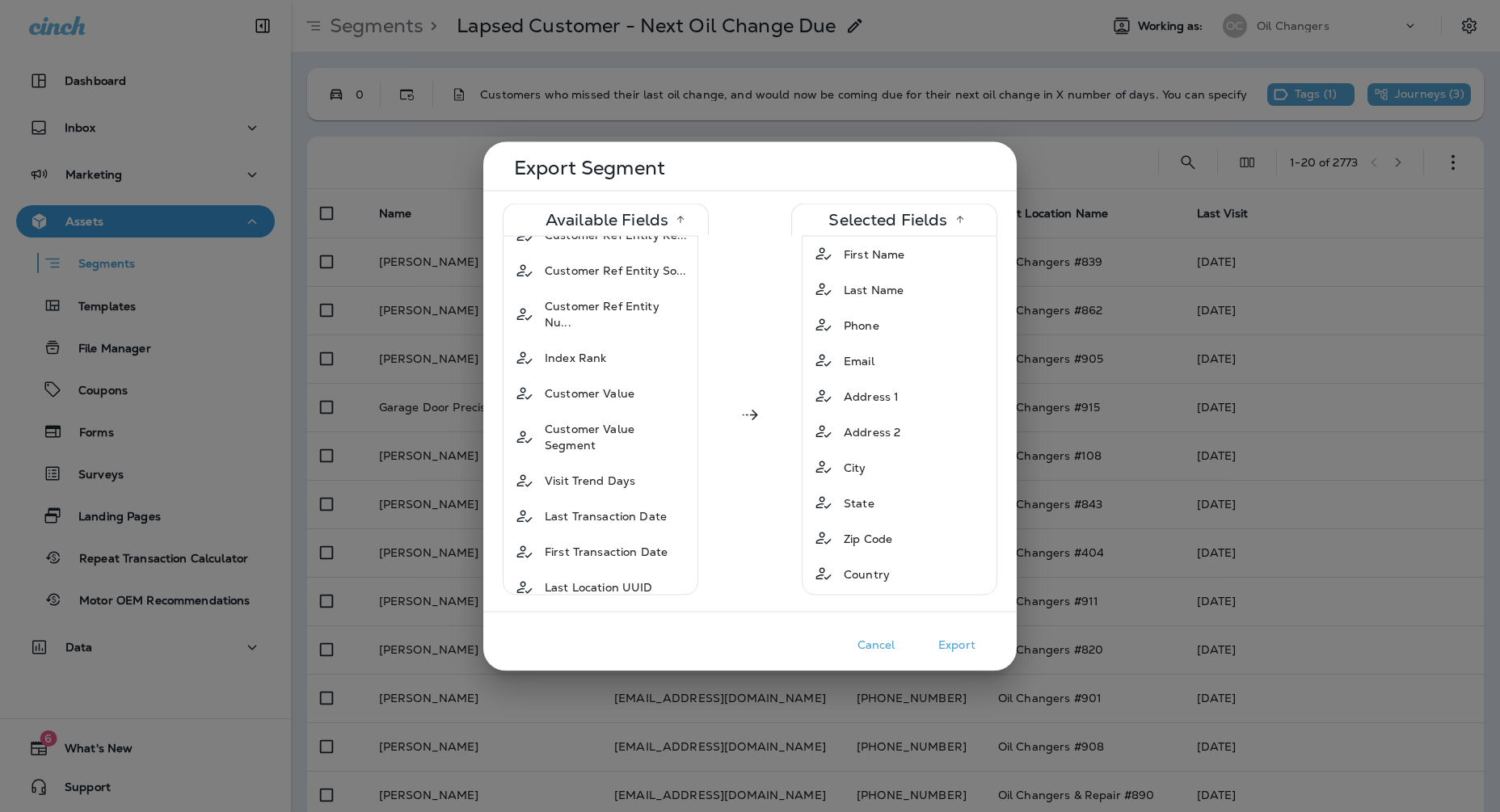
scroll to position [1801, 0]
click at [654, 504] on span "Last Transaction Date" at bounding box center [606, 513] width 122 height 17
click at [654, 504] on span "First Transaction Date" at bounding box center [606, 513] width 123 height 17
click at [647, 540] on span "Last Location Name" at bounding box center [600, 548] width 111 height 17
click at [647, 540] on span "Last Location Entity R..." at bounding box center [611, 548] width 133 height 17
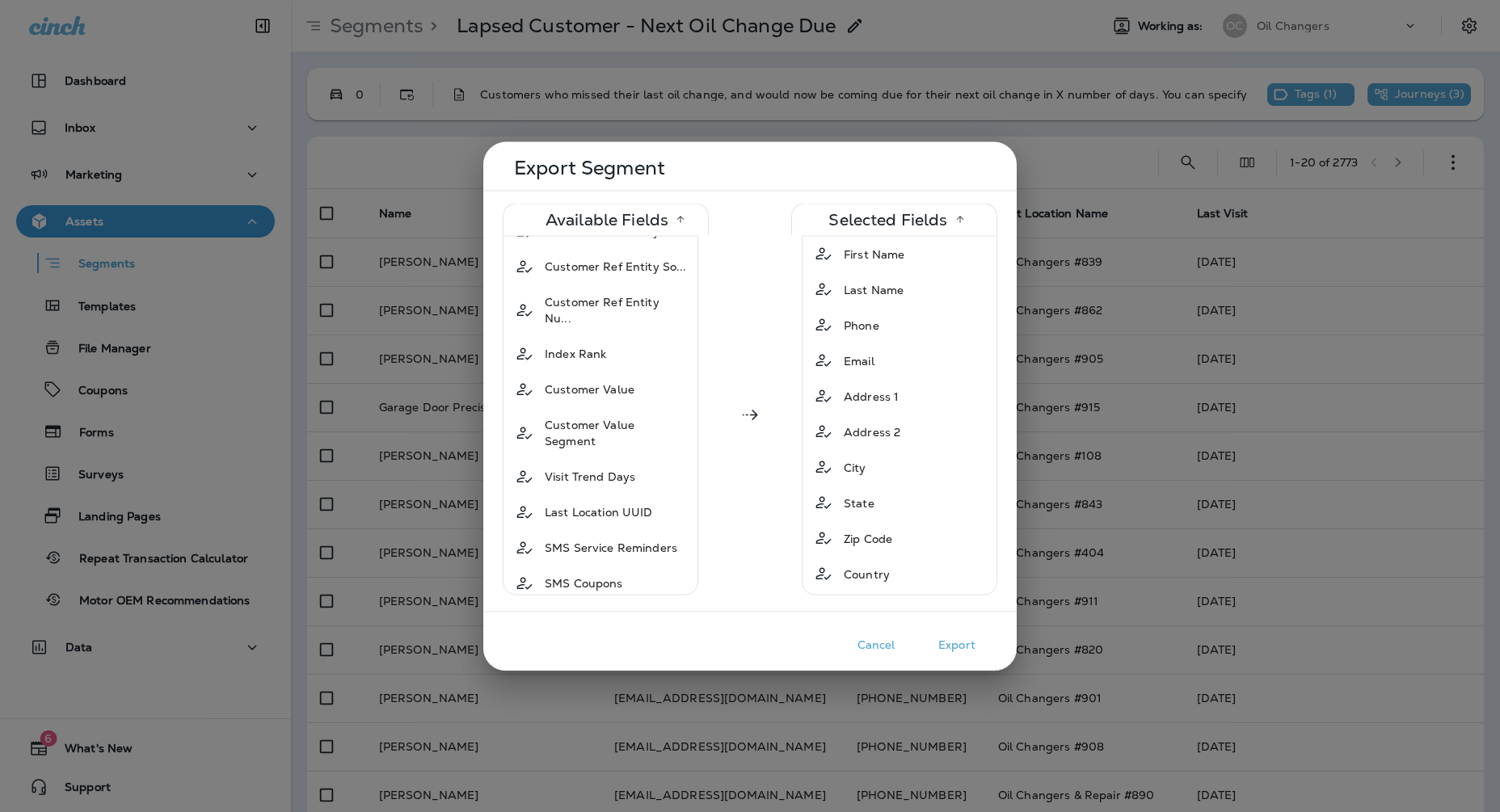
click at [966, 647] on button "Export" at bounding box center [957, 644] width 81 height 25
